Goal: Task Accomplishment & Management: Manage account settings

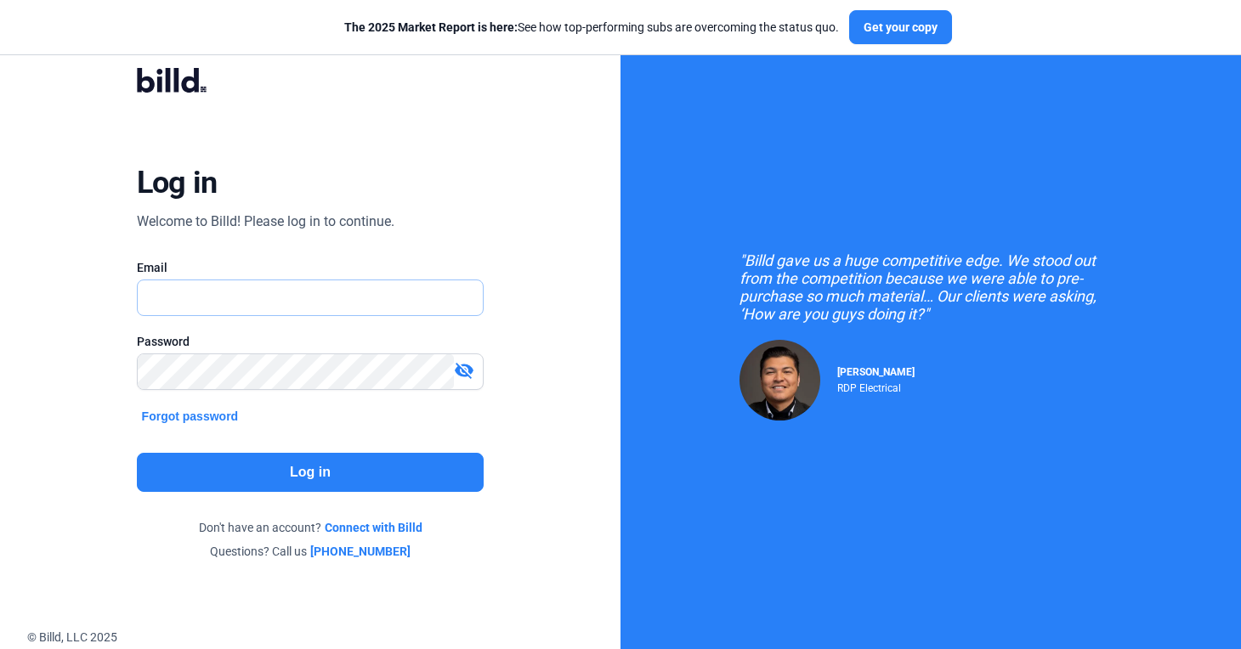
type input "[PERSON_NAME][EMAIL_ADDRESS][DOMAIN_NAME]"
click at [405, 466] on button "Log in" at bounding box center [311, 472] width 348 height 39
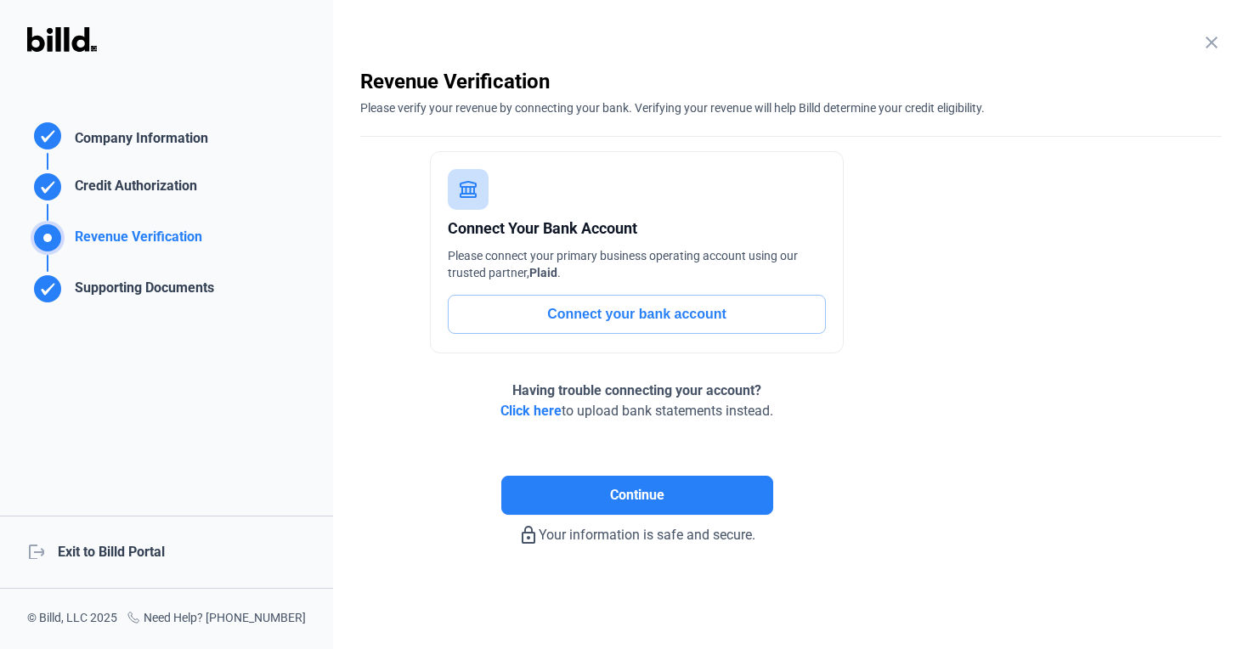
click at [111, 549] on div "logout Exit to Billd Portal" at bounding box center [166, 552] width 333 height 73
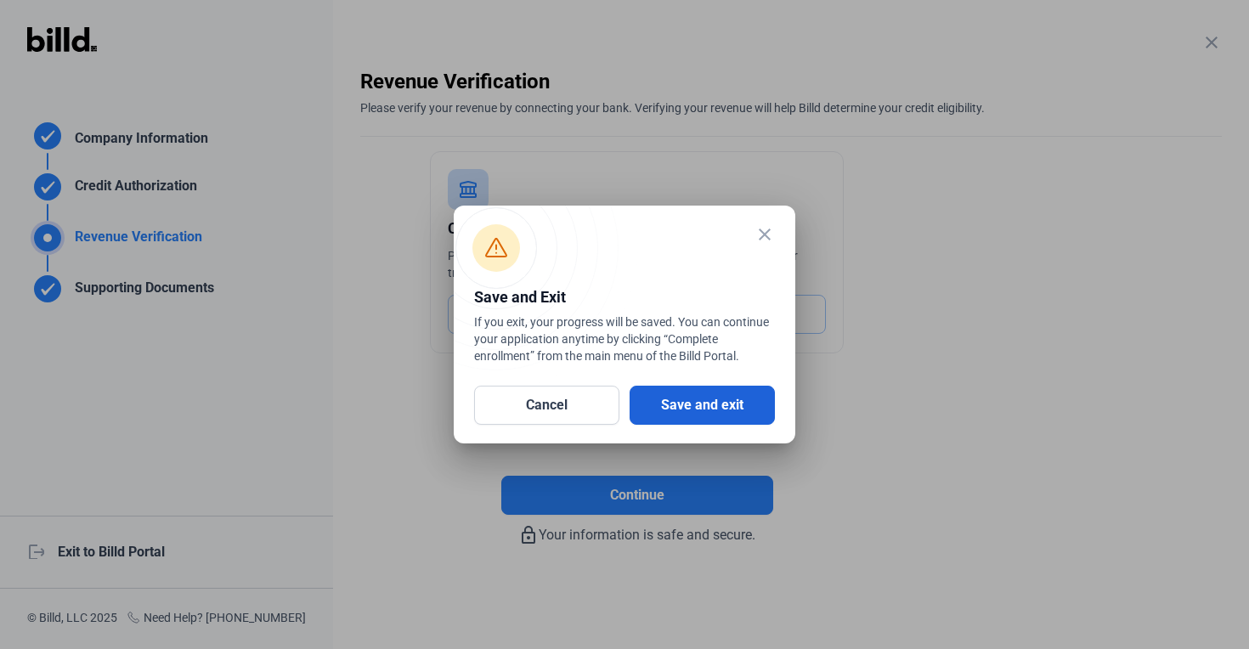
click at [697, 391] on button "Save and exit" at bounding box center [702, 405] width 145 height 39
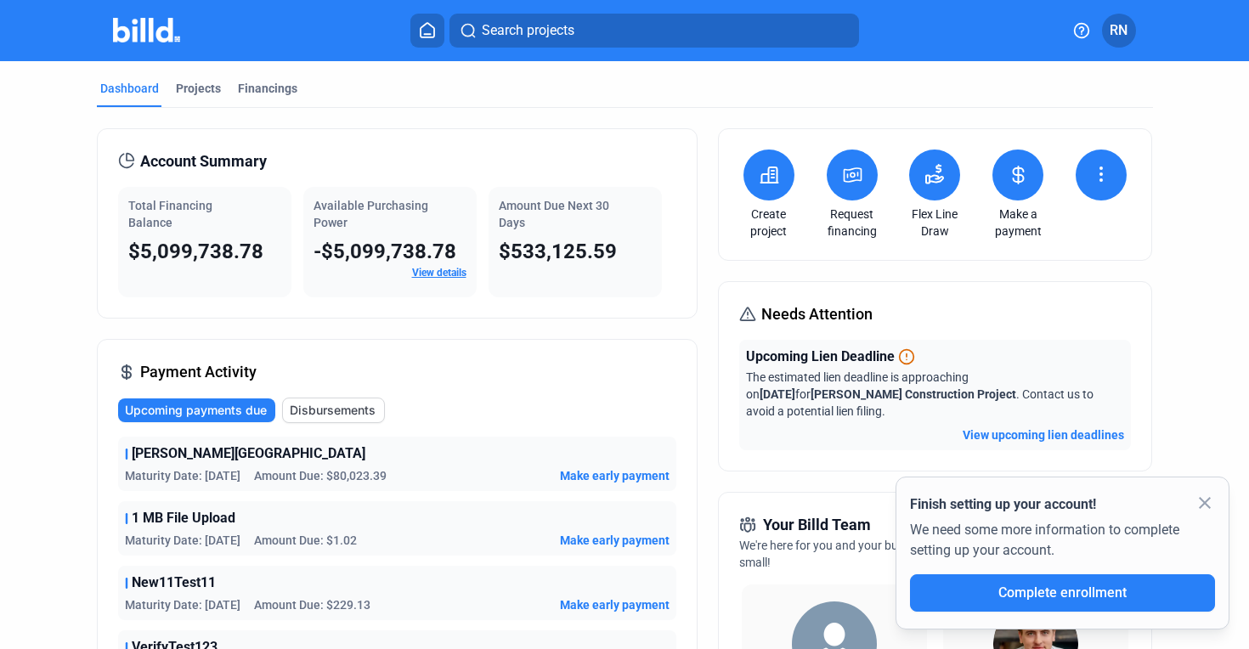
click at [851, 168] on icon at bounding box center [852, 175] width 17 height 14
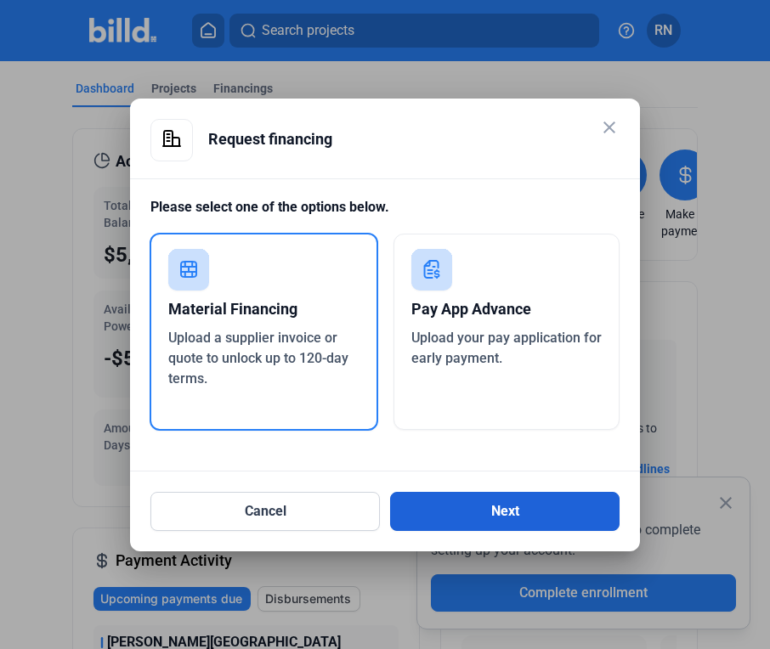
click at [541, 505] on button "Next" at bounding box center [504, 511] width 229 height 39
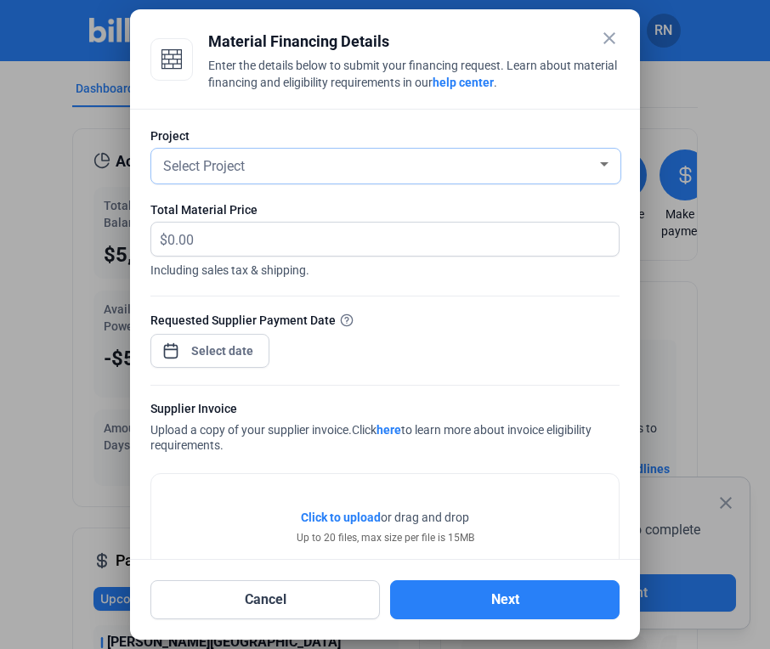
click at [380, 171] on div "Select Project" at bounding box center [378, 165] width 437 height 24
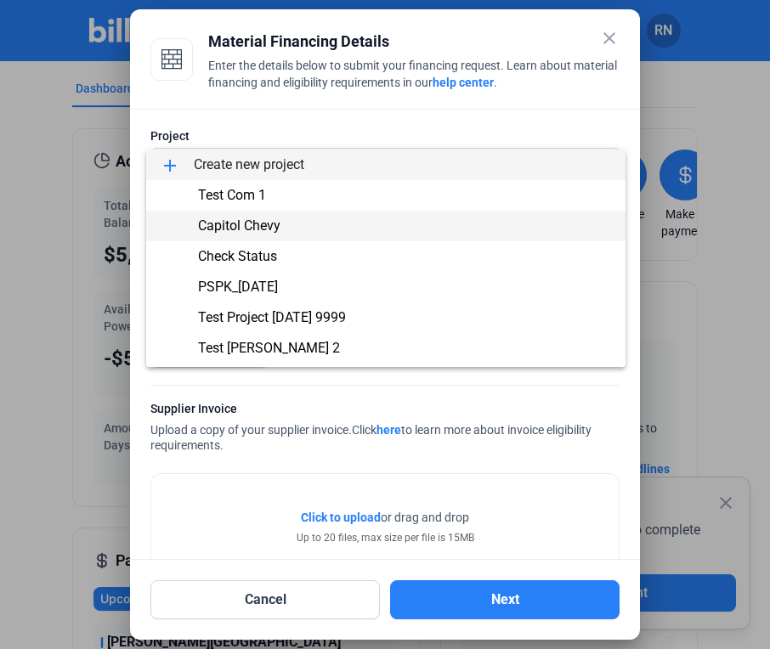
click at [360, 240] on span "Capitol Chevy" at bounding box center [386, 226] width 452 height 31
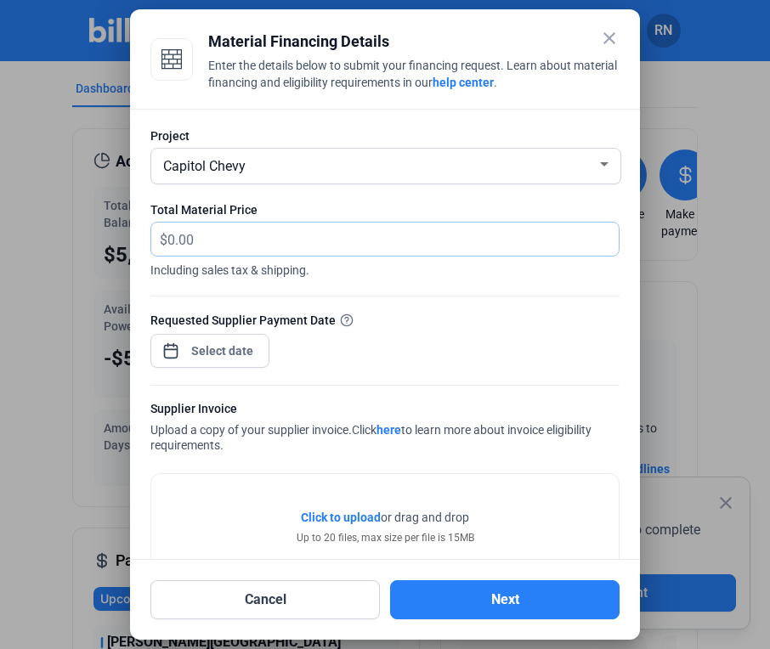
click at [345, 238] on input "text" at bounding box center [383, 239] width 432 height 33
type input "23,000"
click at [236, 354] on div "close Material Financing Details Enter the details below to submit your financi…" at bounding box center [385, 324] width 770 height 649
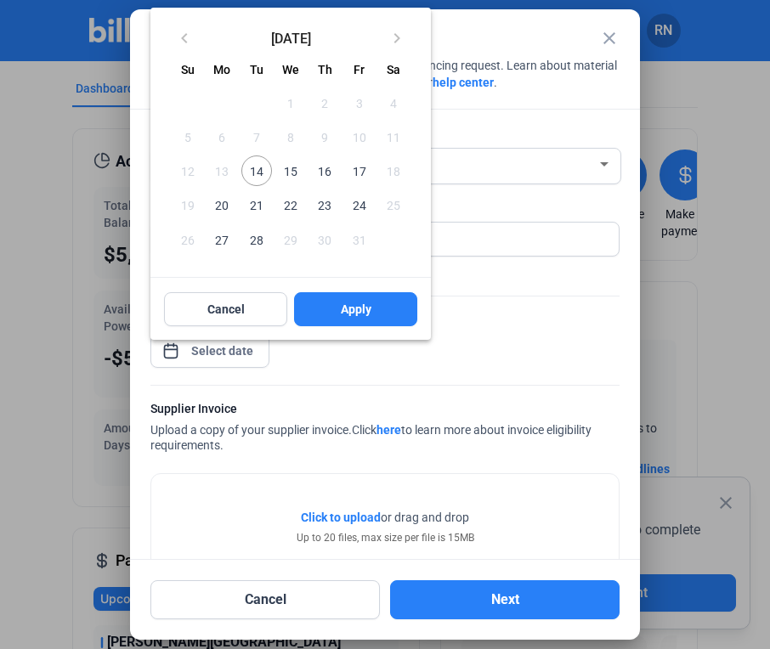
drag, startPoint x: 290, startPoint y: 173, endPoint x: 296, endPoint y: 185, distance: 14.1
click at [290, 173] on span "15" at bounding box center [290, 171] width 31 height 31
click at [354, 313] on span "Apply" at bounding box center [356, 309] width 31 height 17
type input "Oct 15, 2025"
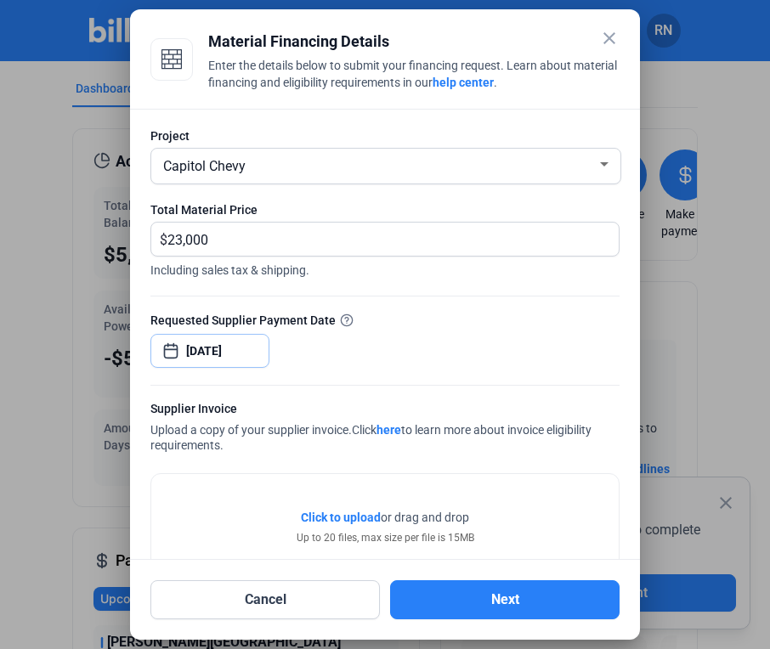
scroll to position [183, 0]
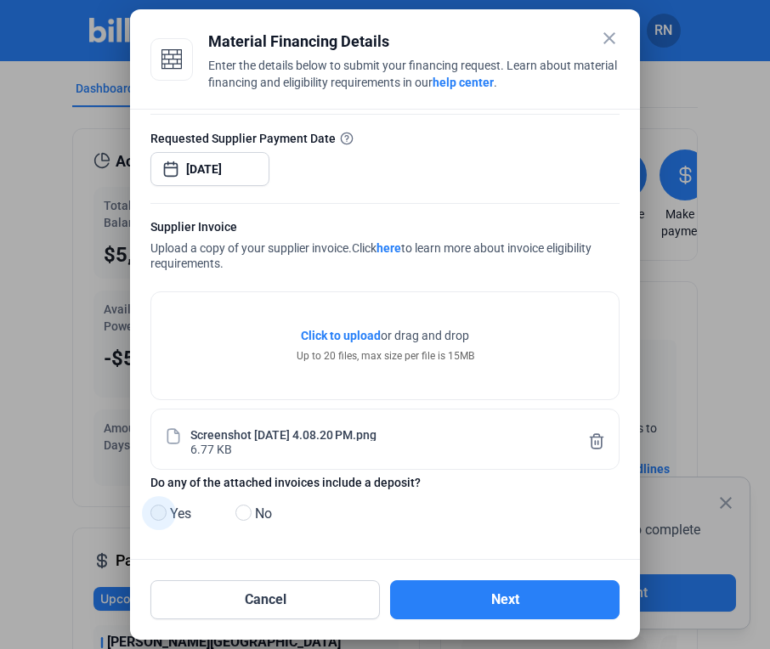
click at [155, 512] on span at bounding box center [158, 513] width 16 height 16
click at [155, 512] on input "Yes" at bounding box center [156, 513] width 13 height 13
radio input "true"
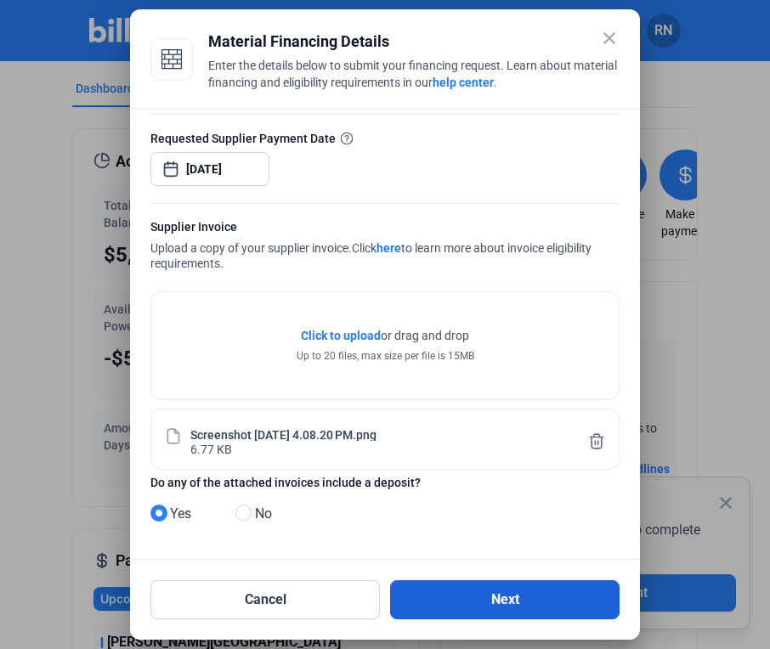
click at [508, 608] on button "Next" at bounding box center [504, 599] width 229 height 39
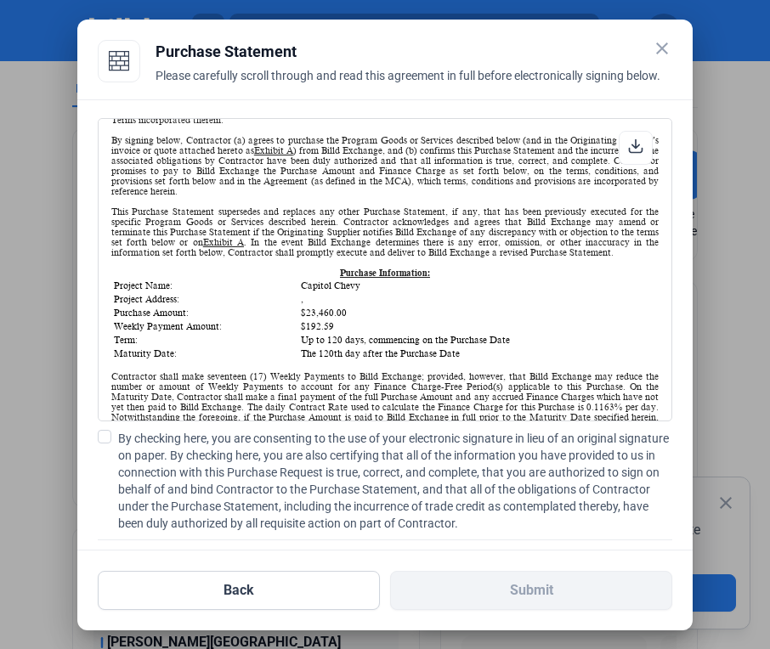
scroll to position [133, 0]
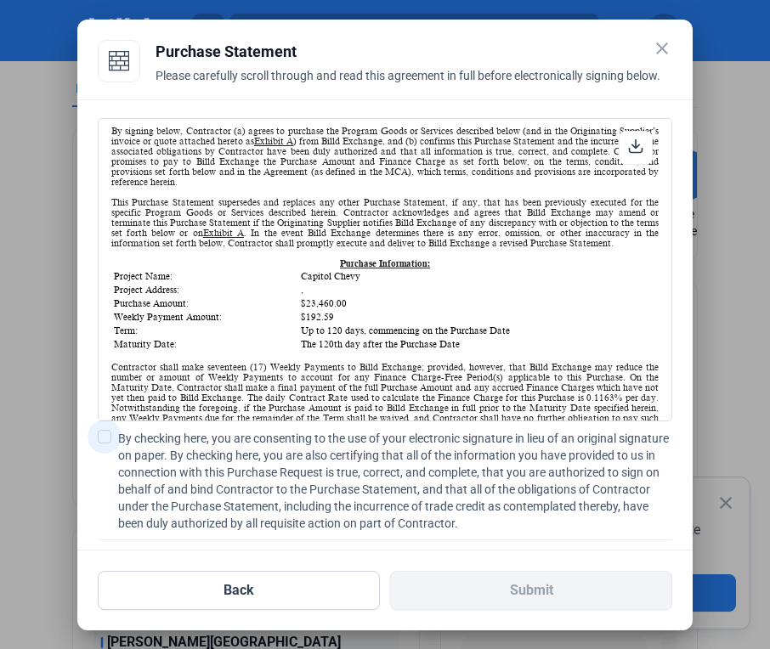
click at [110, 440] on span at bounding box center [105, 437] width 14 height 14
click at [0, 0] on input "By checking here, you are consenting to the use of your electronic signature in…" at bounding box center [0, 0] width 0 height 0
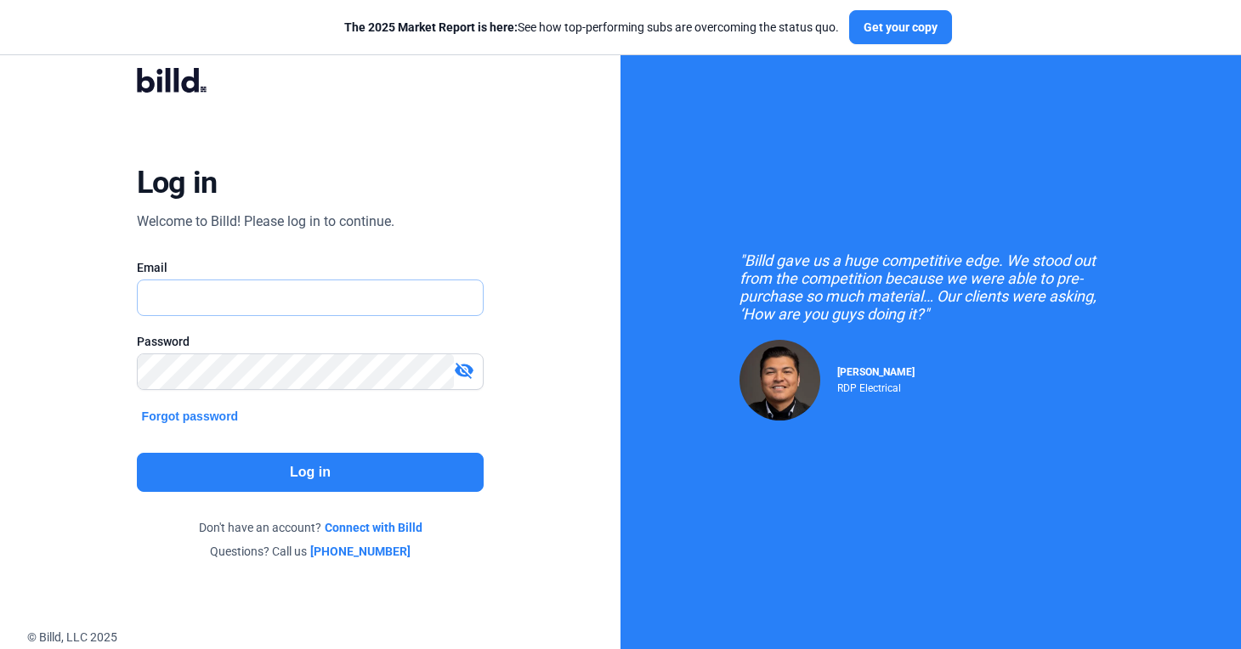
type input "[PERSON_NAME][EMAIL_ADDRESS][DOMAIN_NAME]"
click at [356, 467] on button "Log in" at bounding box center [311, 472] width 348 height 39
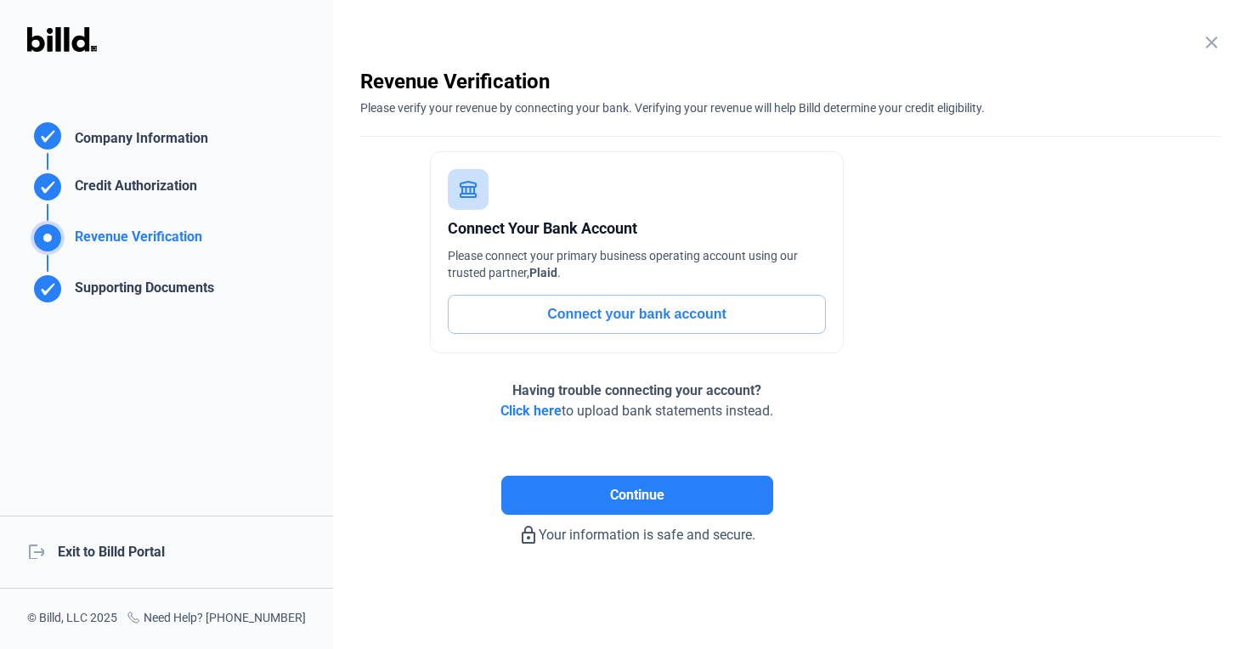
click at [150, 553] on div "logout Exit to Billd Portal" at bounding box center [166, 552] width 333 height 73
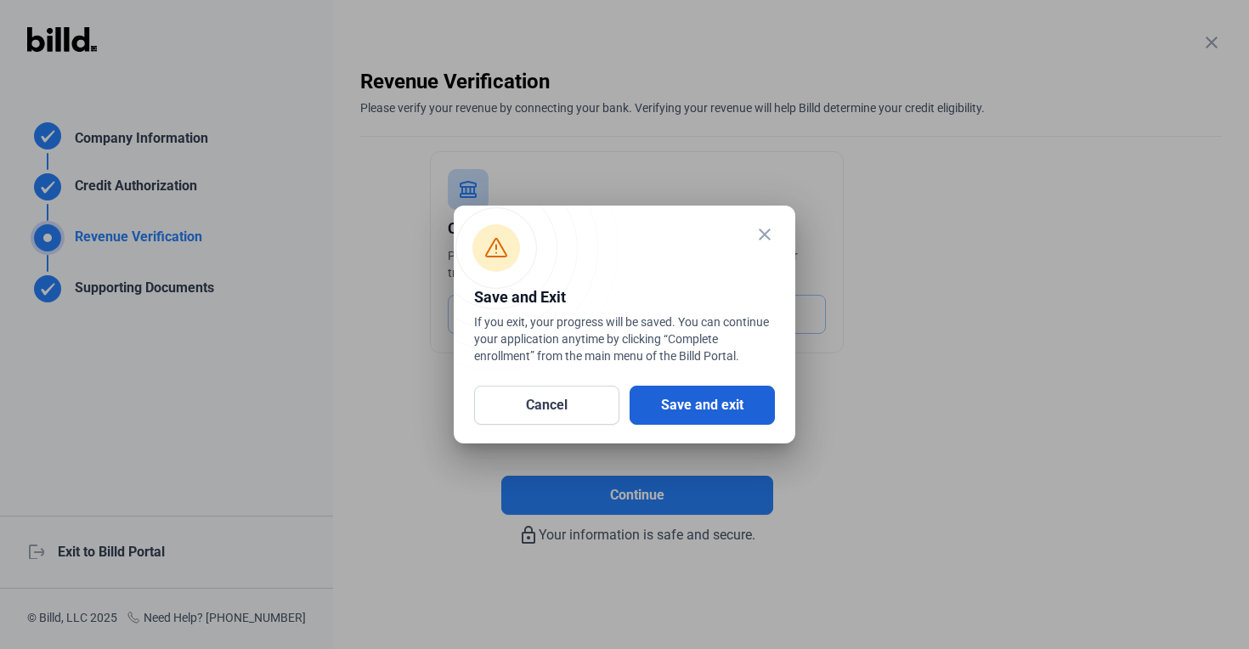
click at [712, 413] on button "Save and exit" at bounding box center [702, 405] width 145 height 39
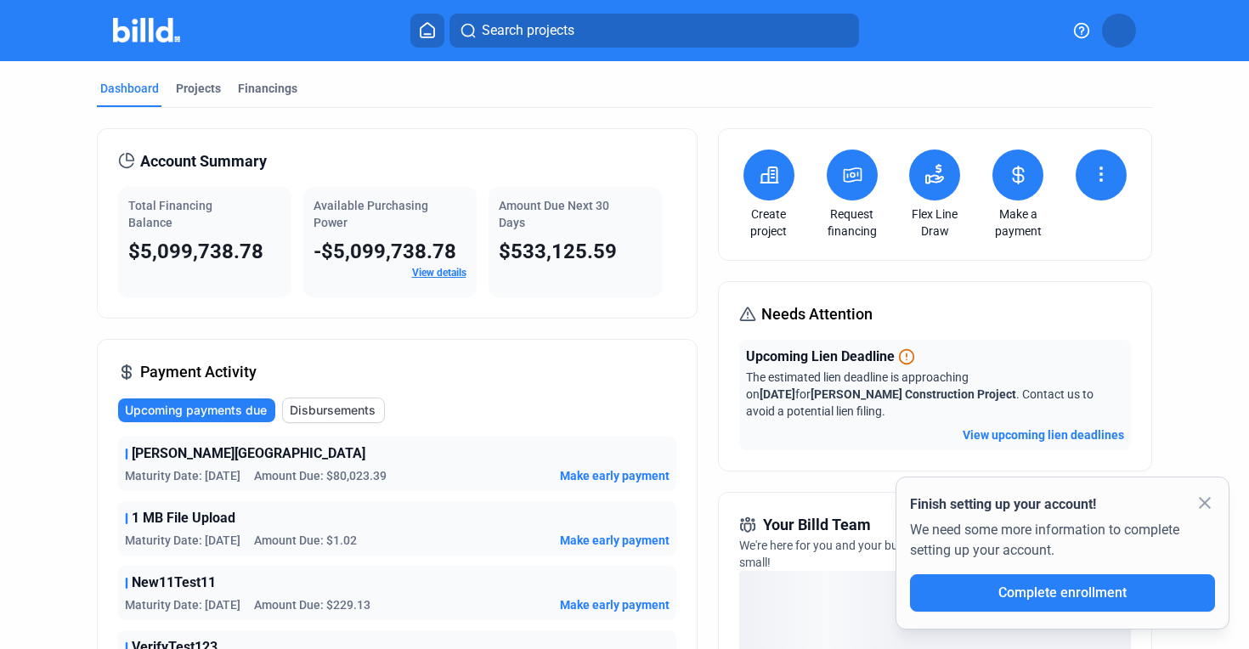
click at [768, 184] on icon at bounding box center [769, 175] width 21 height 20
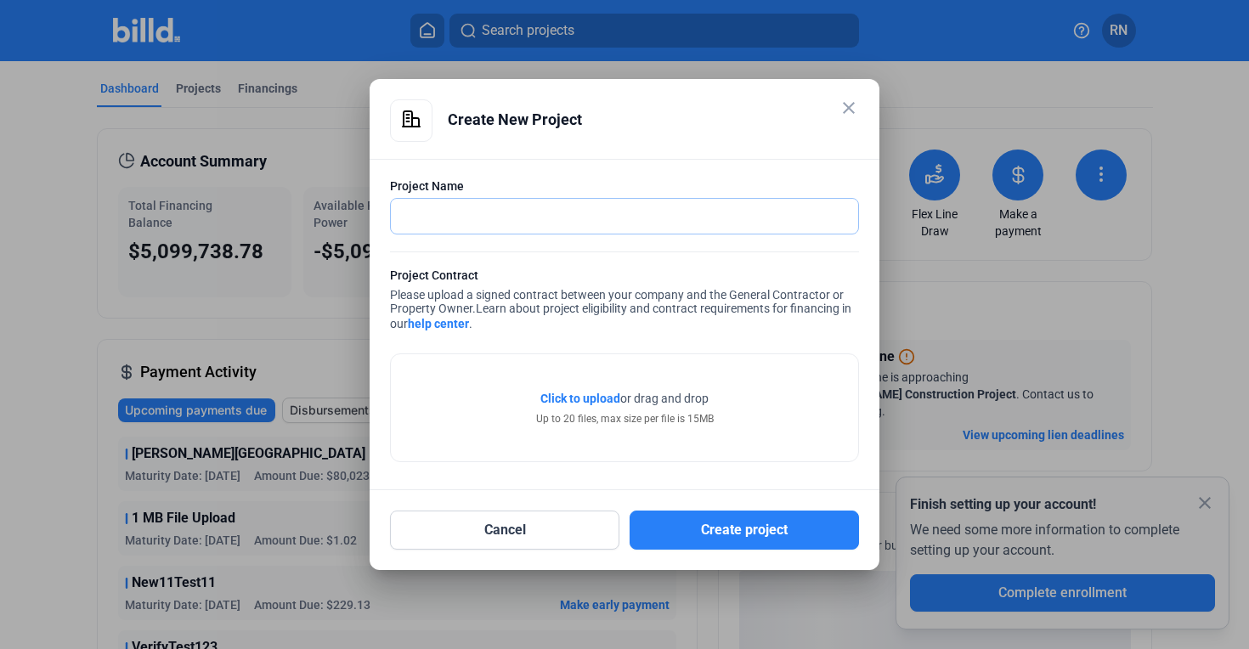
click at [675, 223] on input "text" at bounding box center [615, 216] width 449 height 35
type input "D"
type input "J Song Testing"
click at [846, 411] on form "Project Name J Song Testing Project Contract Please upload a signed contract be…" at bounding box center [624, 323] width 469 height 291
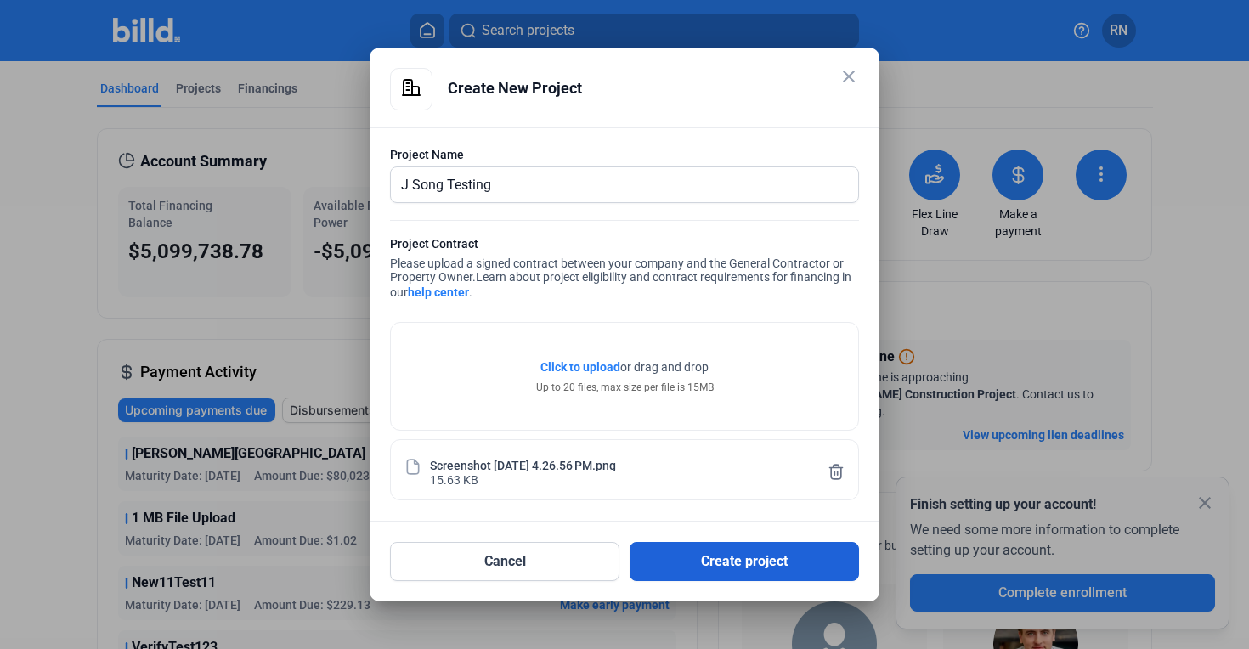
click at [729, 559] on button "Create project" at bounding box center [744, 561] width 229 height 39
